Goal: Book appointment/travel/reservation

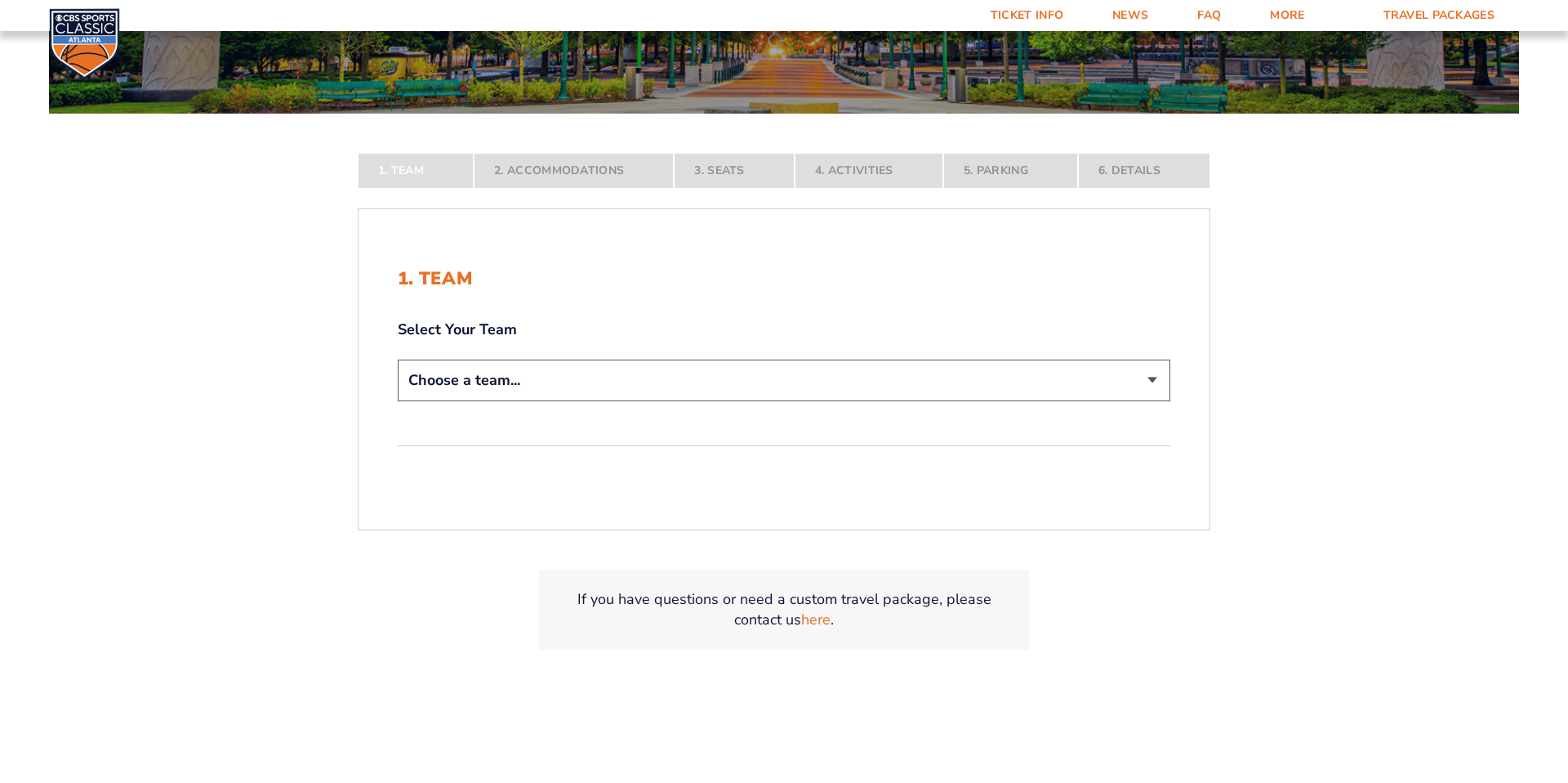
scroll to position [325, 0]
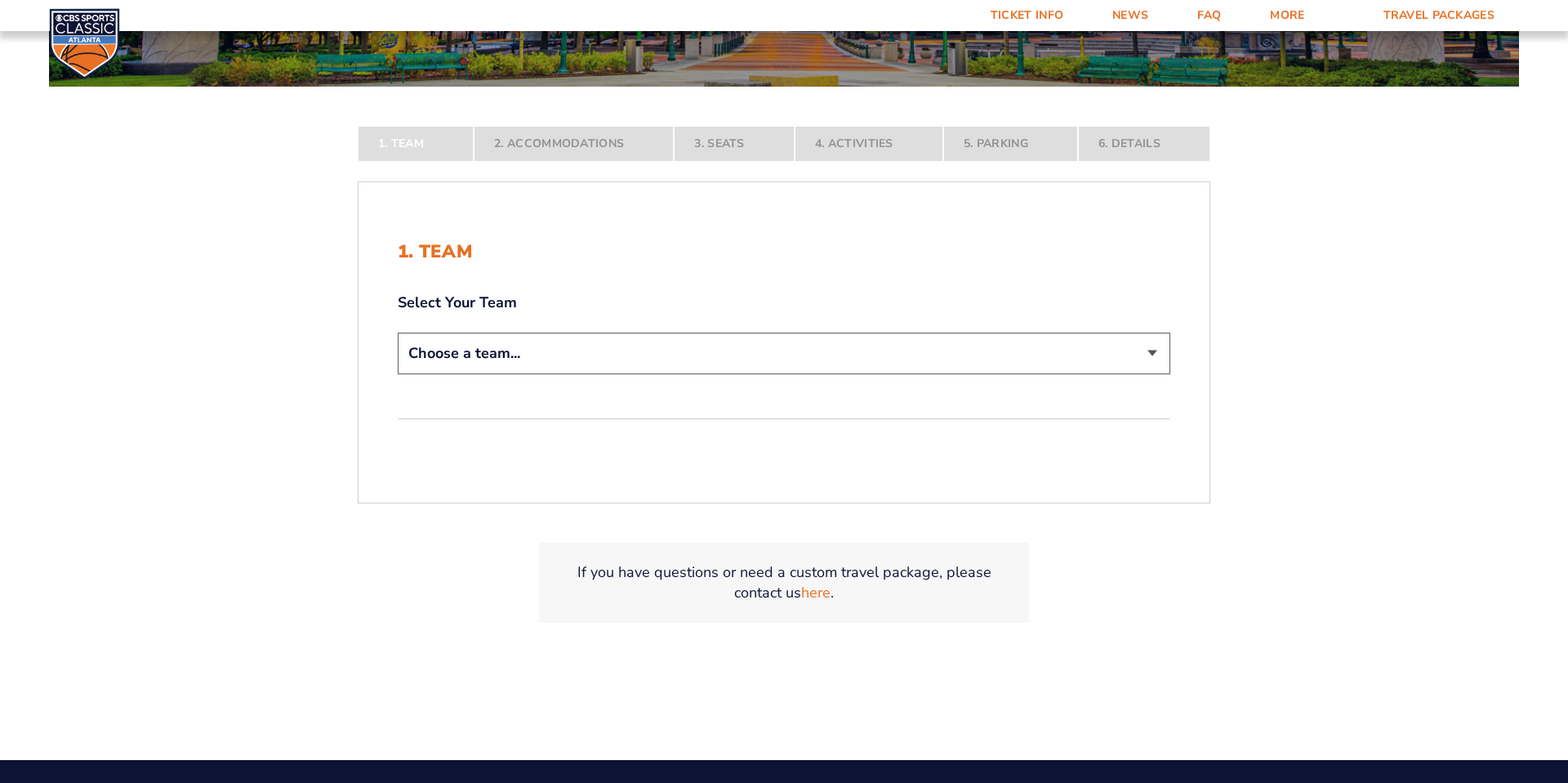
click at [657, 364] on select "Choose a team... [US_STATE] Wildcats [US_STATE] State Buckeyes [US_STATE] Tar H…" at bounding box center [784, 353] width 773 height 41
select select "12956"
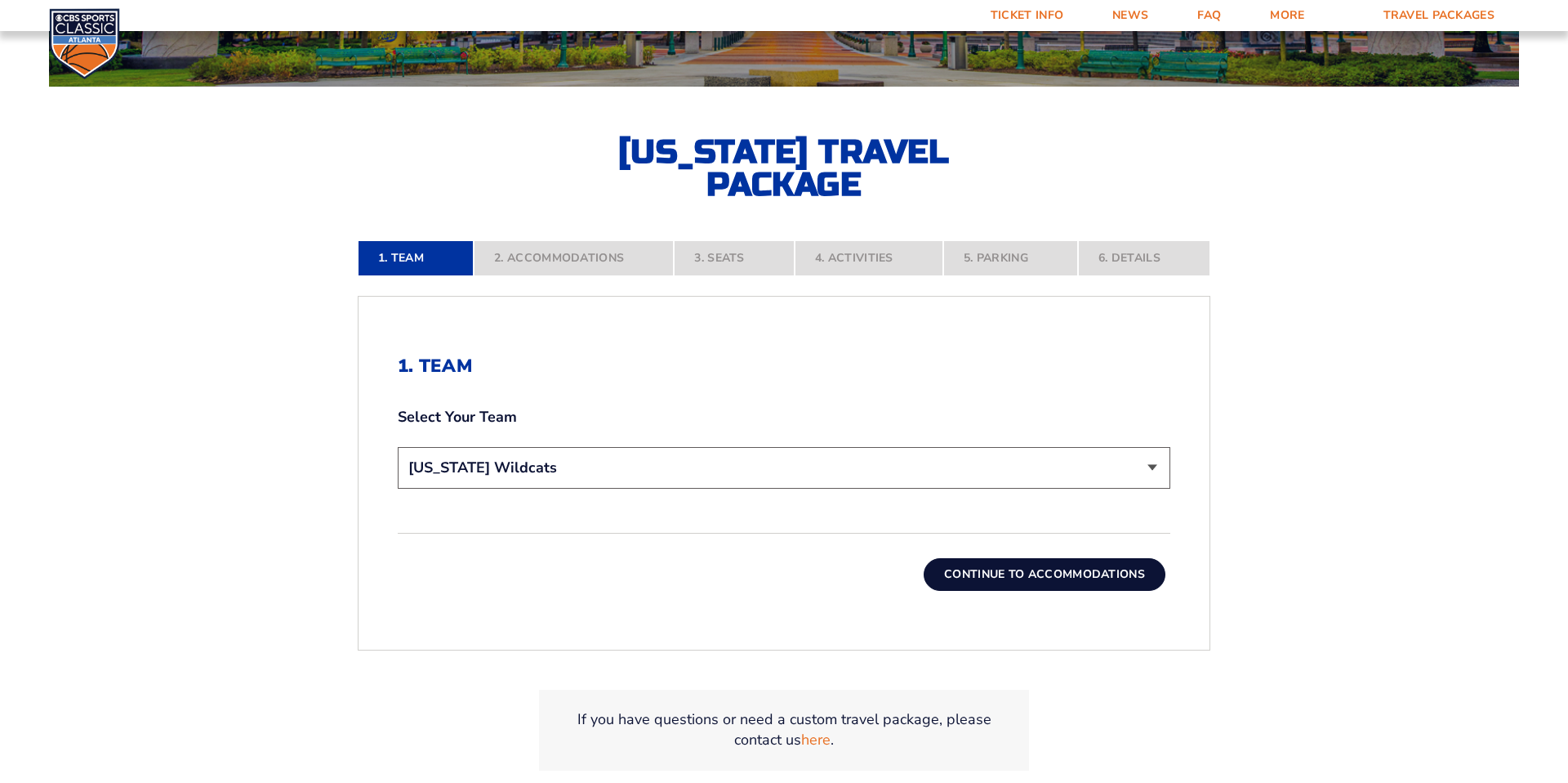
click at [954, 579] on button "Continue To Accommodations" at bounding box center [1044, 574] width 242 height 32
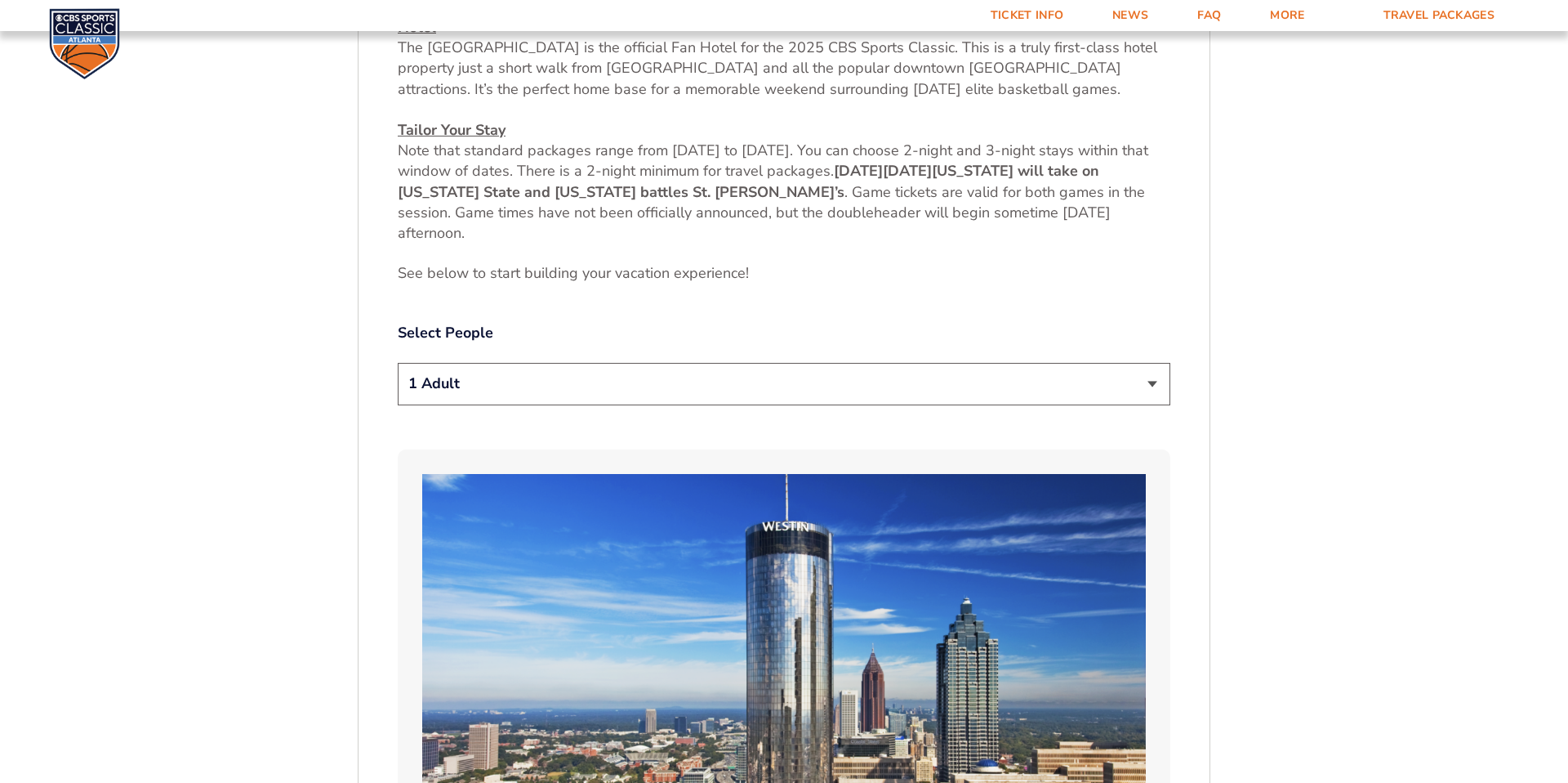
scroll to position [776, 0]
click at [910, 380] on select "1 Adult 2 Adults 3 Adults 4 Adults 2 Adults + 1 Child 2 Adults + 2 Children 2 A…" at bounding box center [784, 383] width 773 height 41
select select "2 Adults"
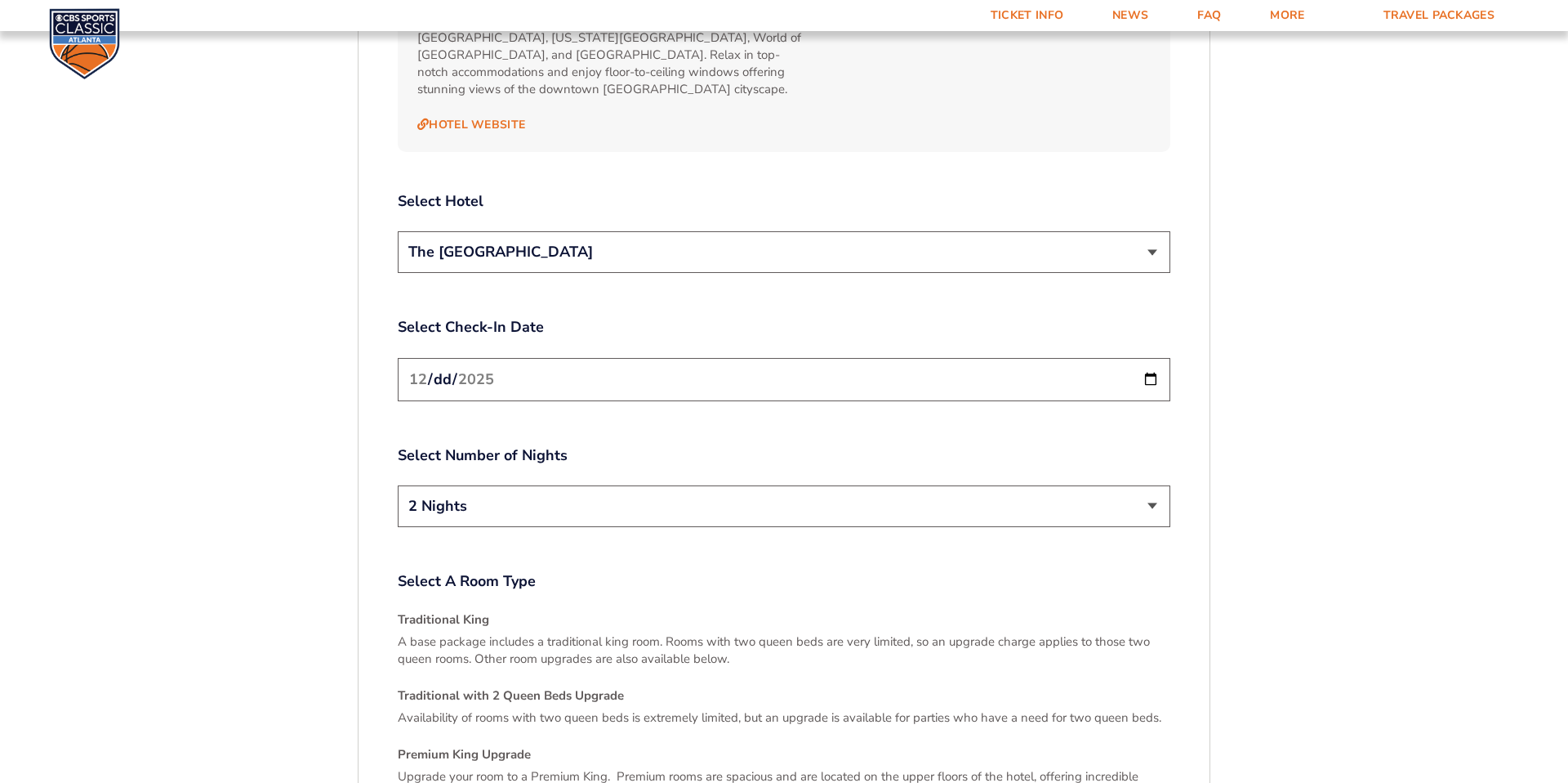
scroll to position [1944, 0]
click at [873, 236] on select "The [GEOGRAPHIC_DATA]" at bounding box center [784, 250] width 773 height 41
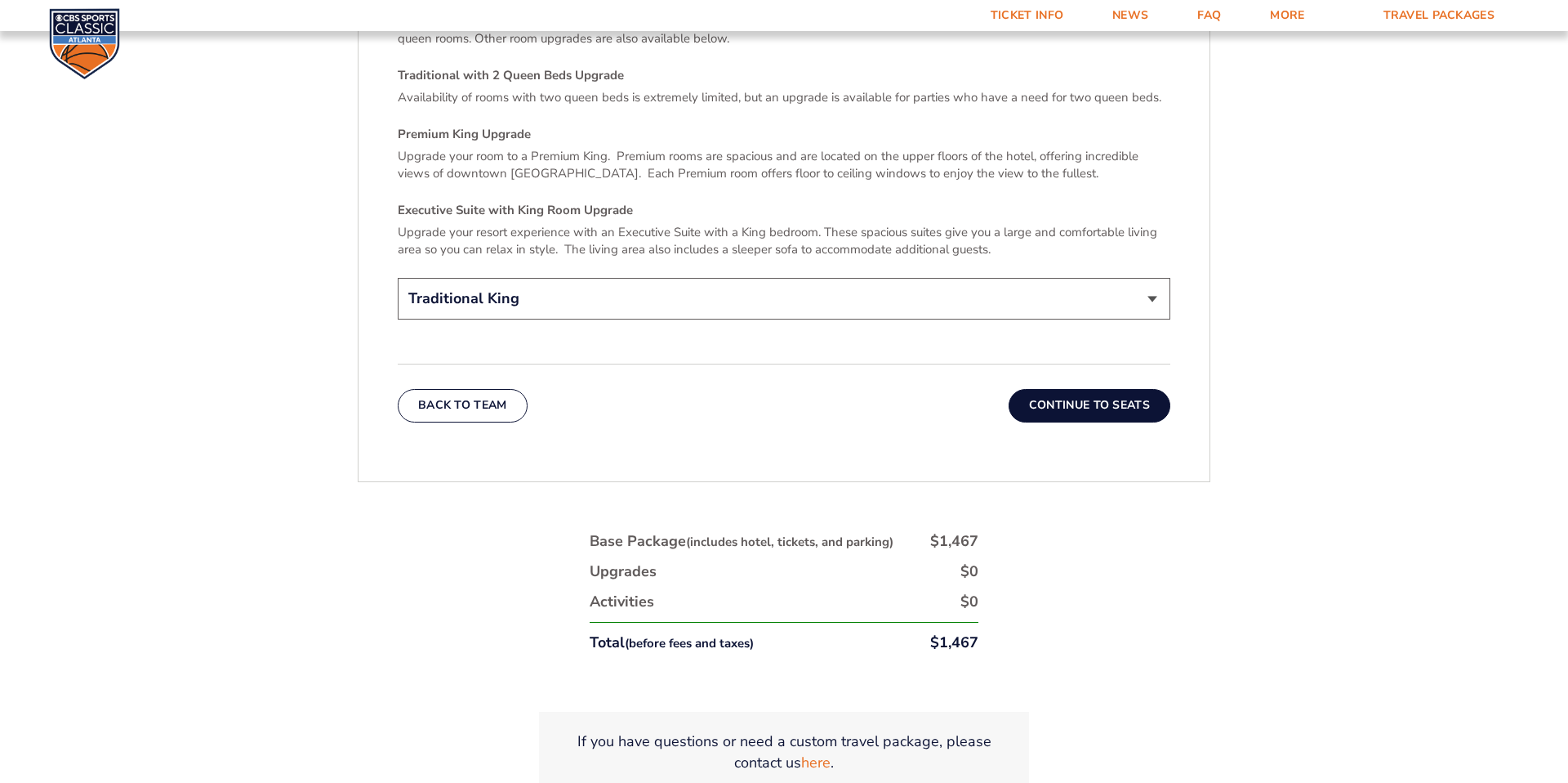
scroll to position [2563, 0]
click at [1067, 388] on button "Continue To Seats" at bounding box center [1090, 405] width 162 height 32
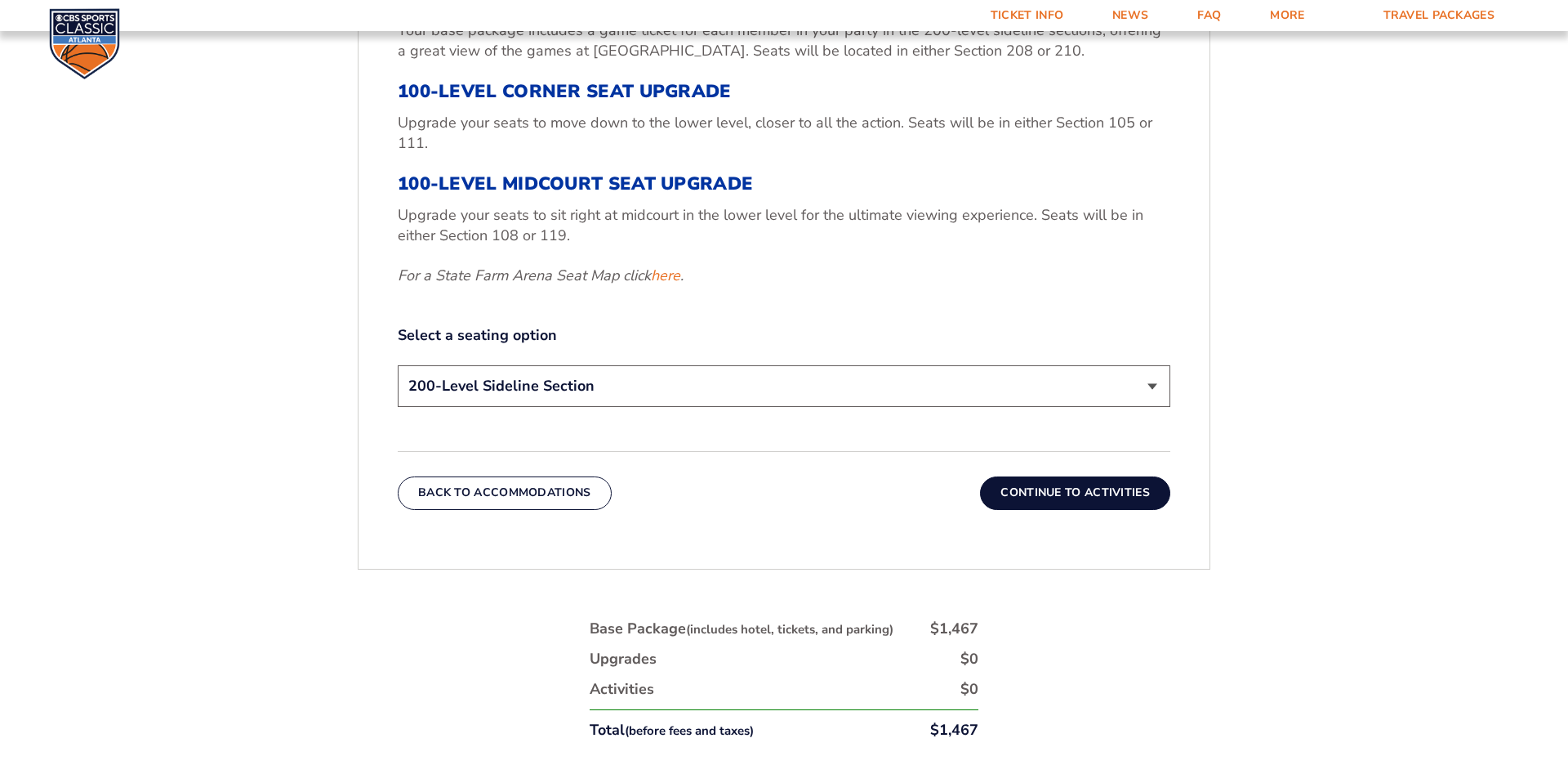
scroll to position [771, 0]
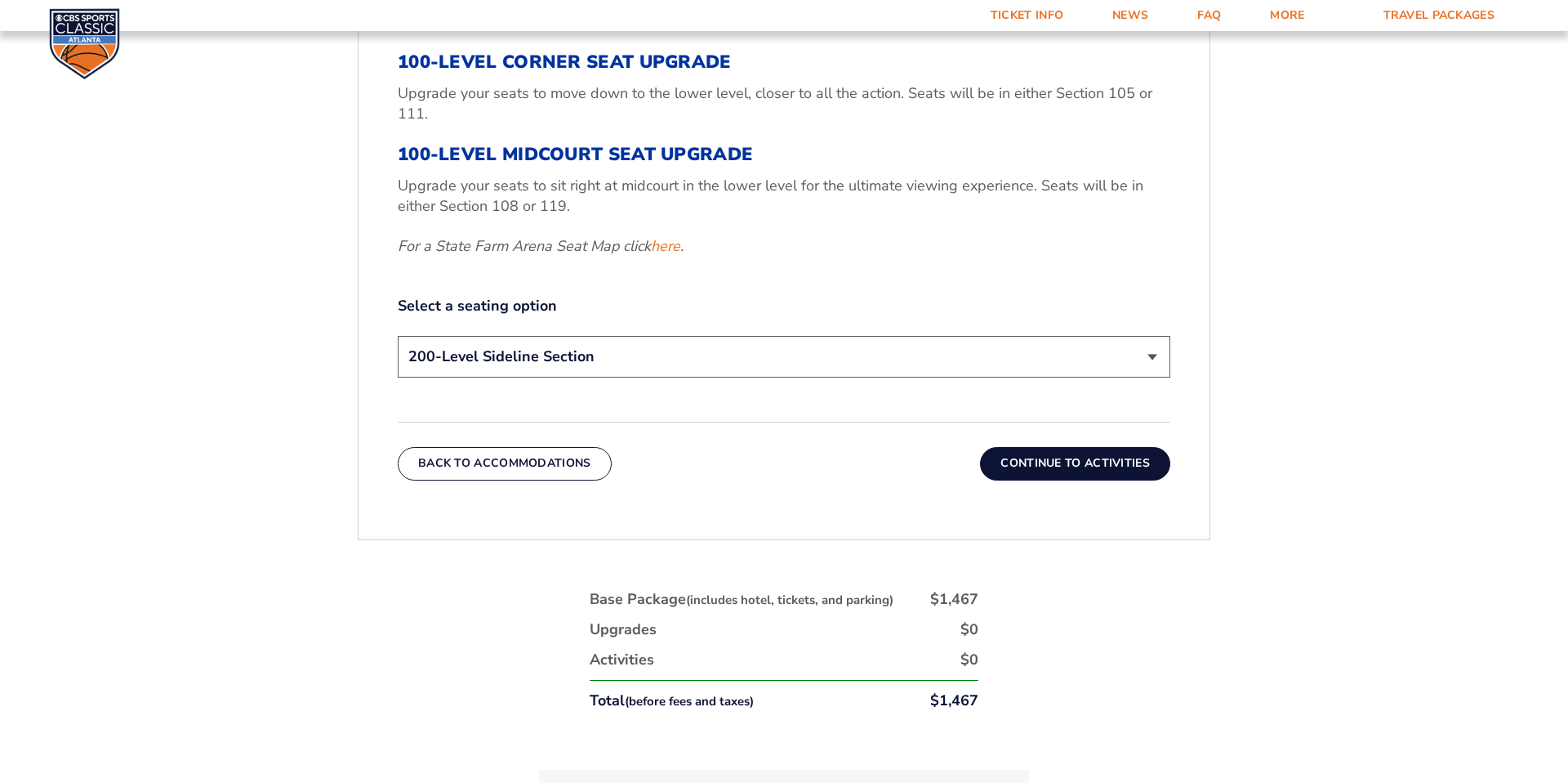
click at [1055, 368] on select "200-Level Sideline Section 100-Level Corner Seat Upgrade (+$120 per person) 100…" at bounding box center [784, 357] width 773 height 41
select select "100-Level Corner Seat Upgrade"
click at [1049, 468] on button "Continue To Activities" at bounding box center [1076, 463] width 190 height 32
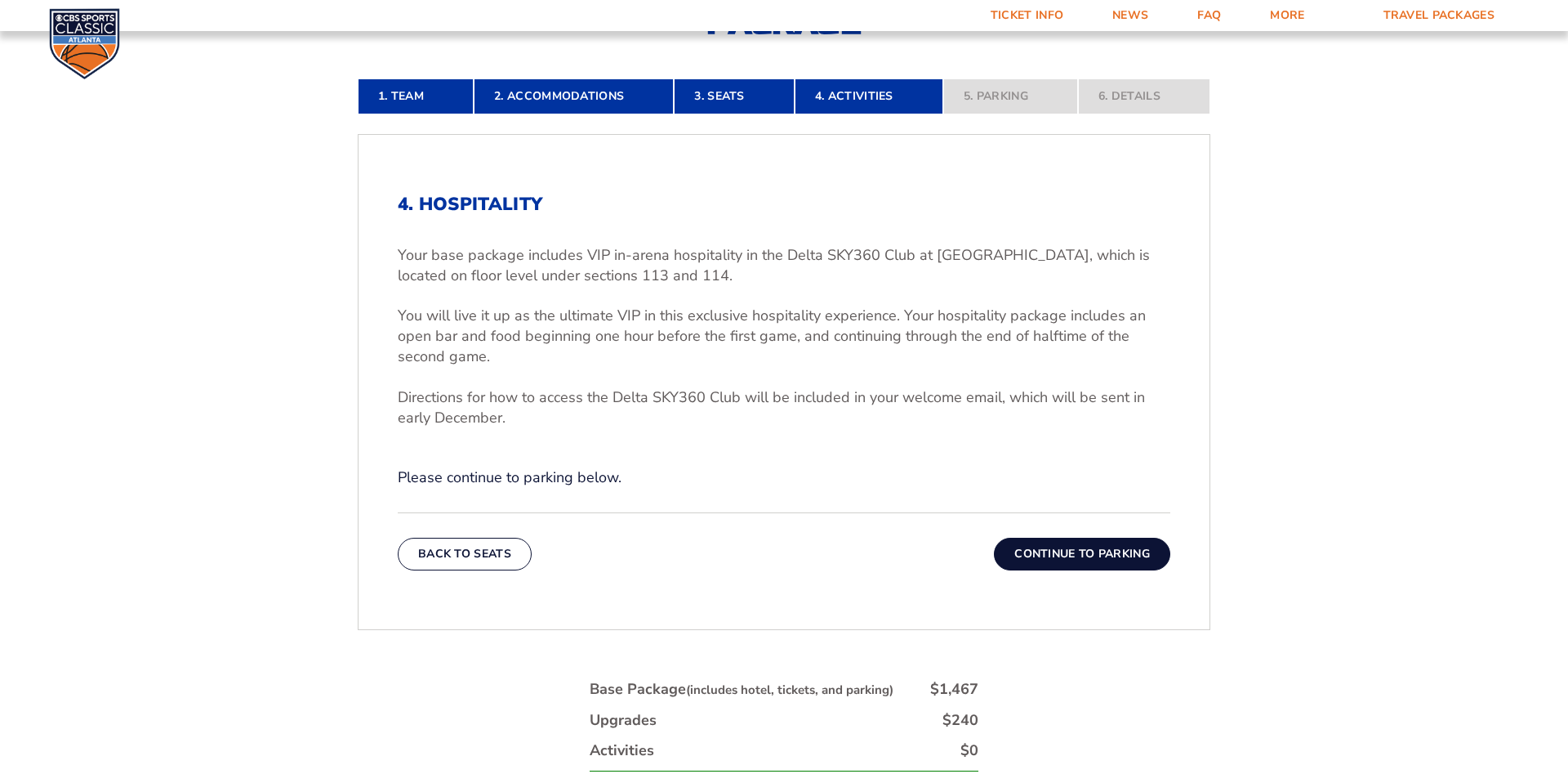
scroll to position [499, 0]
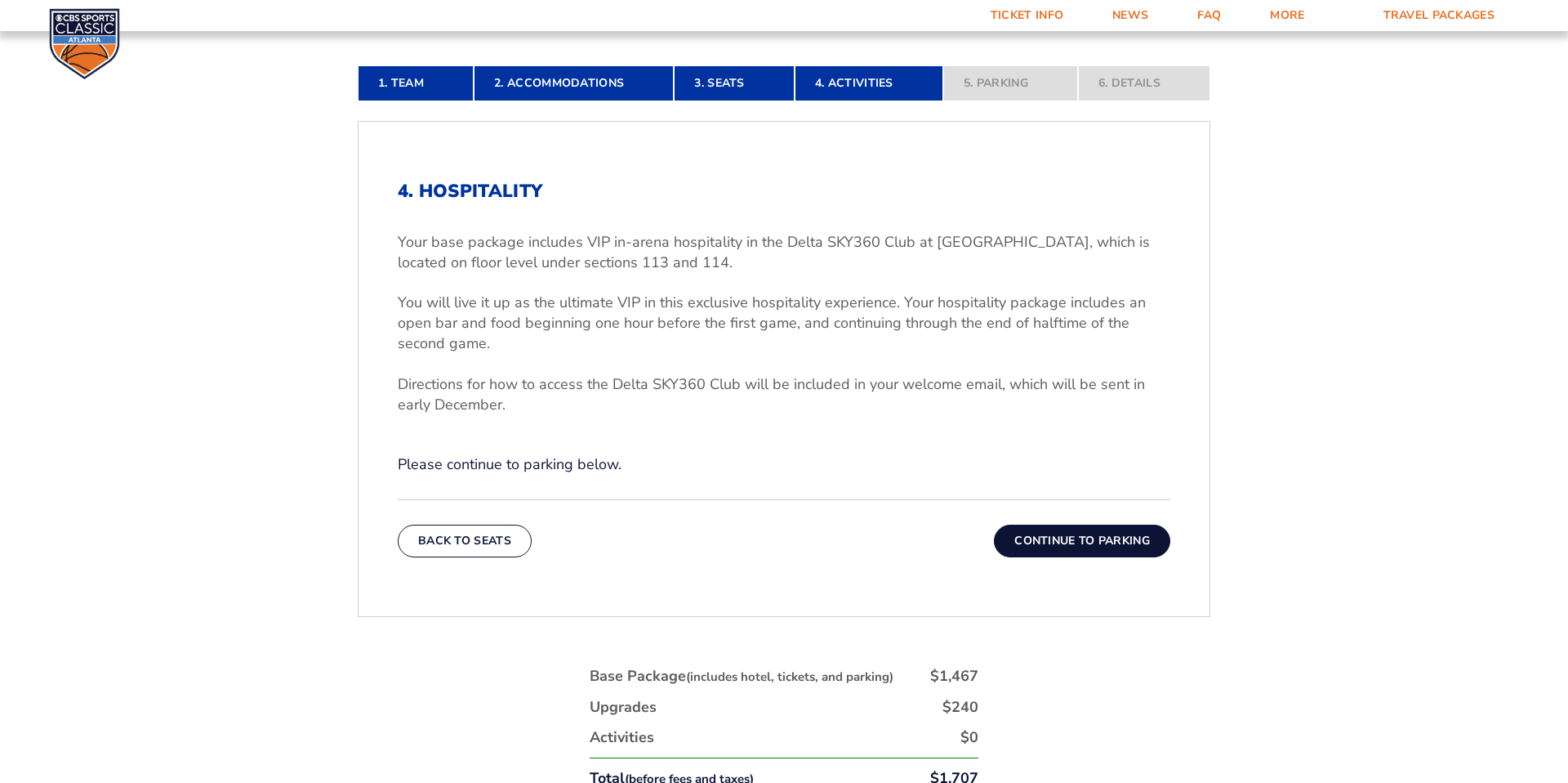
click at [1069, 536] on button "Continue To Parking" at bounding box center [1082, 541] width 176 height 32
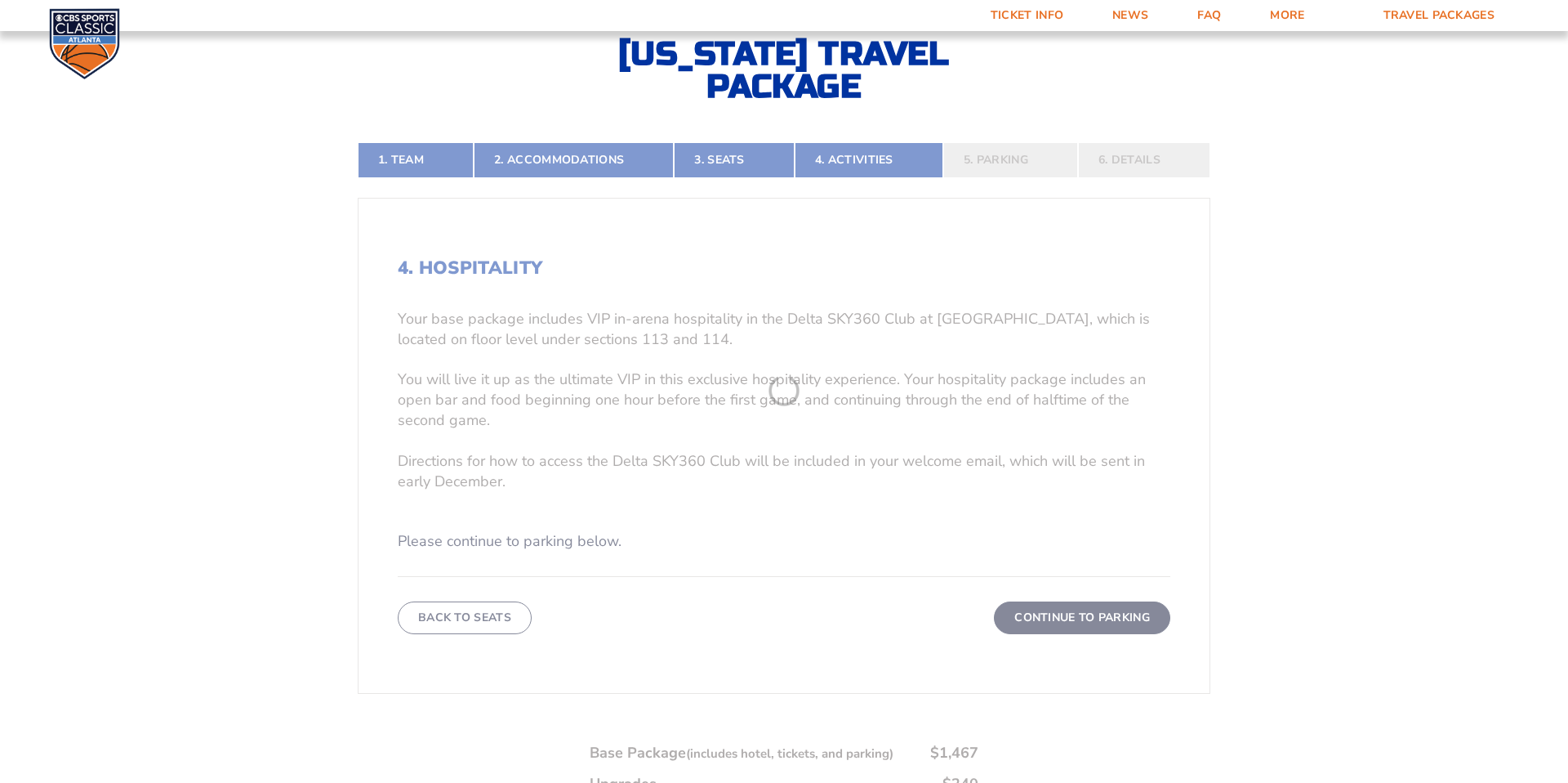
scroll to position [370, 0]
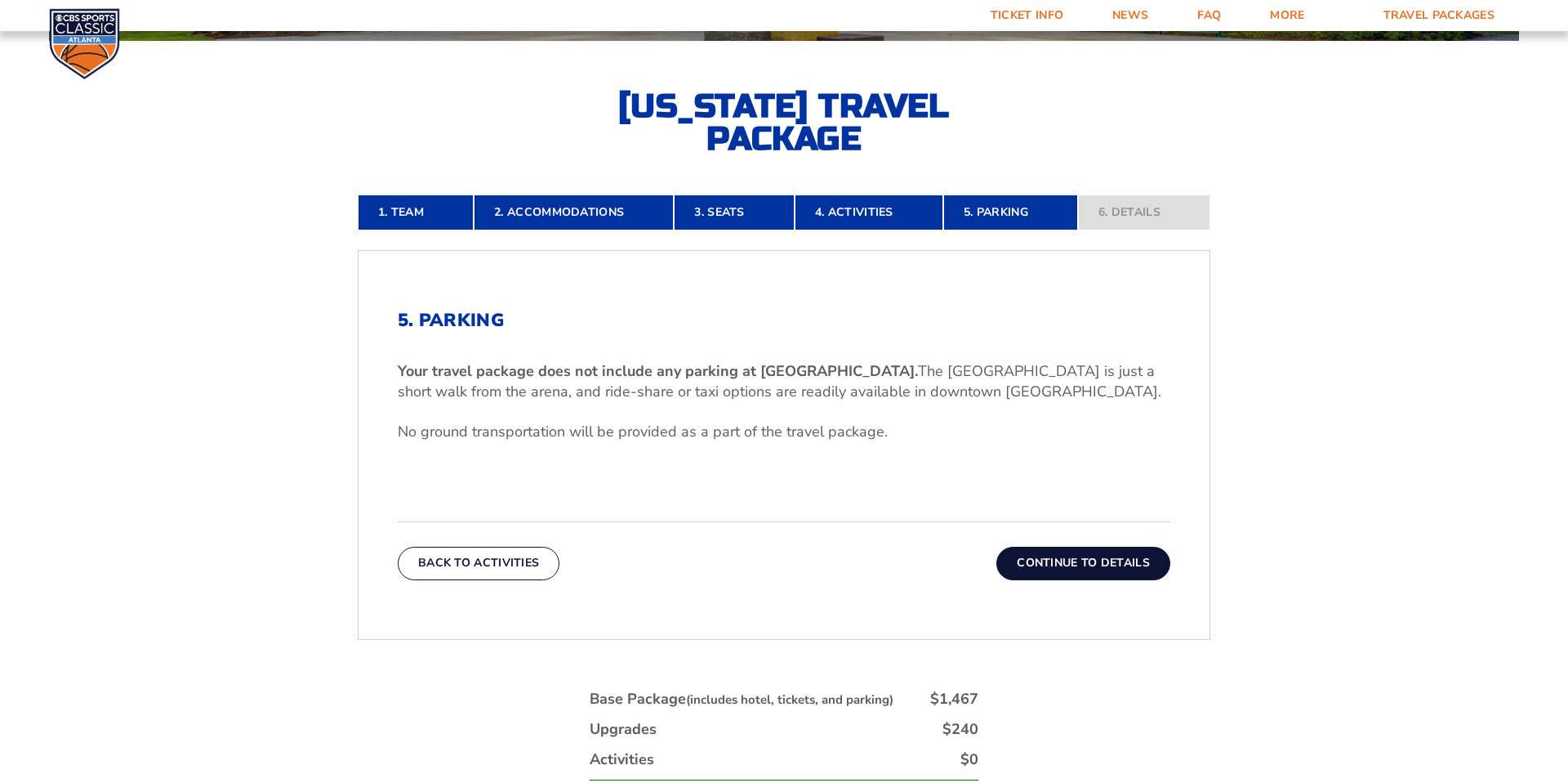
click at [1073, 556] on button "Continue To Details" at bounding box center [1084, 563] width 174 height 32
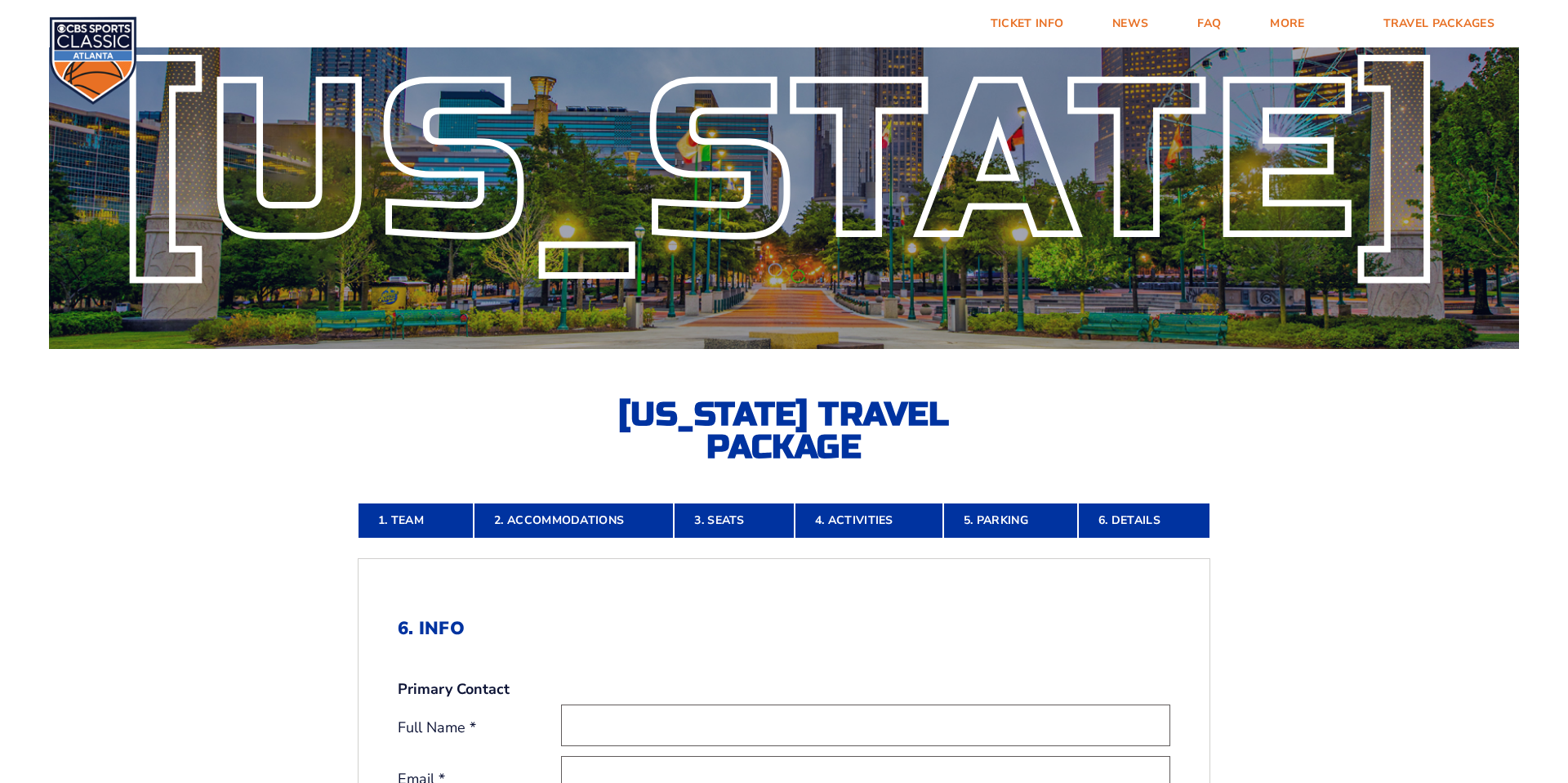
scroll to position [49, 0]
